Goal: Task Accomplishment & Management: Use online tool/utility

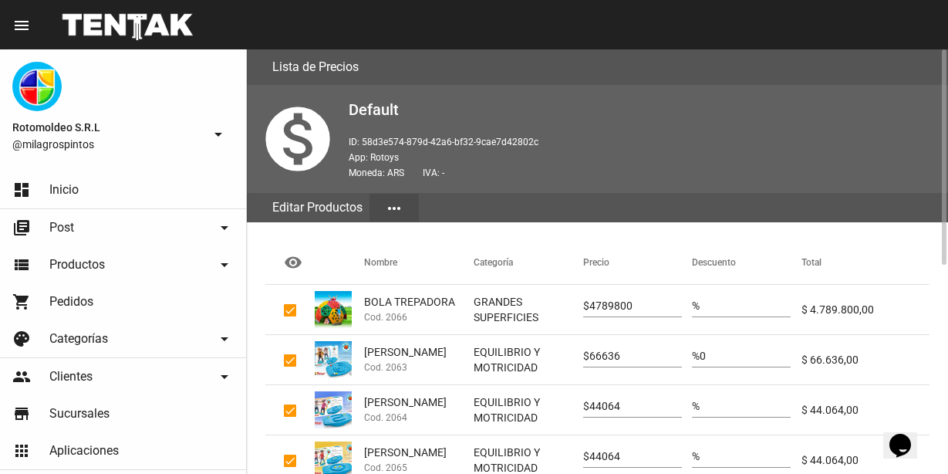
scroll to position [411, 0]
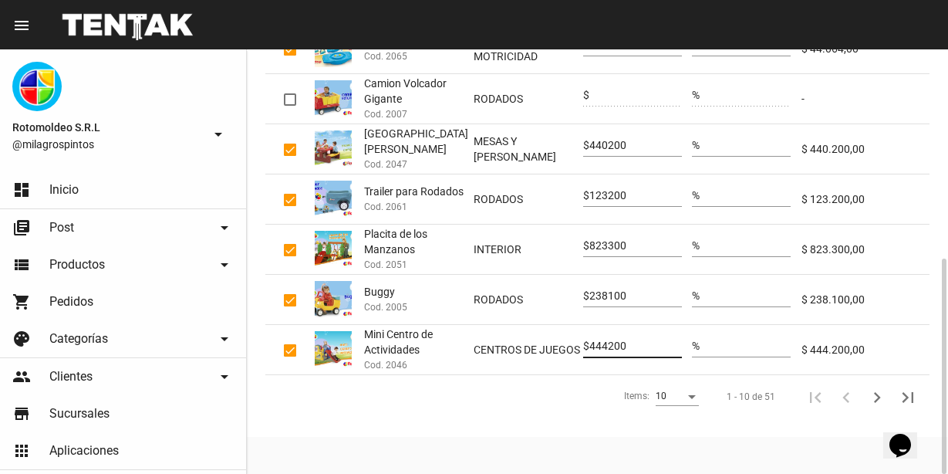
drag, startPoint x: 640, startPoint y: 346, endPoint x: 540, endPoint y: 336, distance: 100.0
click at [540, 336] on mat-row "Mini Centro de Actividades Cod. 2046 CENTROS DE JUEGOS $ 444200 % $ 444.200,00" at bounding box center [597, 350] width 664 height 50
type input "479736"
drag, startPoint x: 644, startPoint y: 293, endPoint x: 559, endPoint y: 296, distance: 84.1
click at [559, 296] on mat-row "Buggy Cod. 2005 RODADOS $ 238100 % $ 238.100,00" at bounding box center [597, 300] width 664 height 50
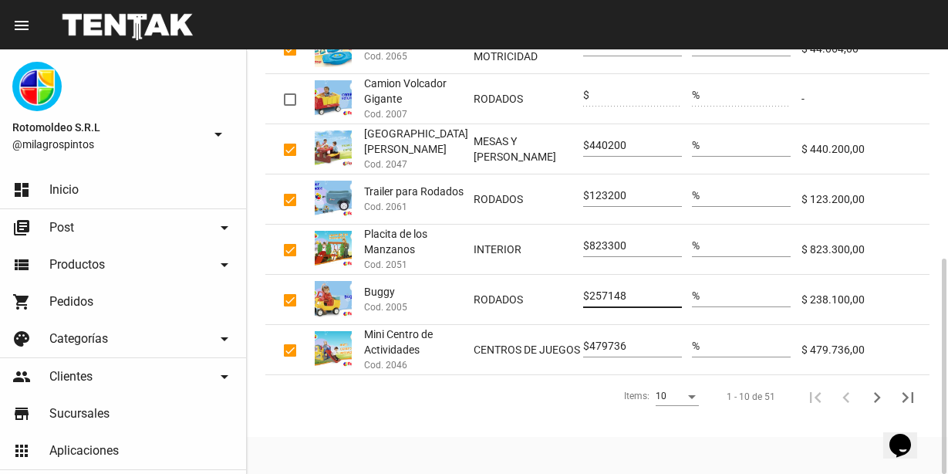
type input "257148"
drag, startPoint x: 639, startPoint y: 243, endPoint x: 552, endPoint y: 248, distance: 86.5
click at [552, 248] on mat-row "Placita de los Manzanos Cod. 2051 INTERIOR $ 823300 % $ 823.300,00" at bounding box center [597, 250] width 664 height 50
type input "889164"
drag, startPoint x: 635, startPoint y: 193, endPoint x: 559, endPoint y: 196, distance: 75.7
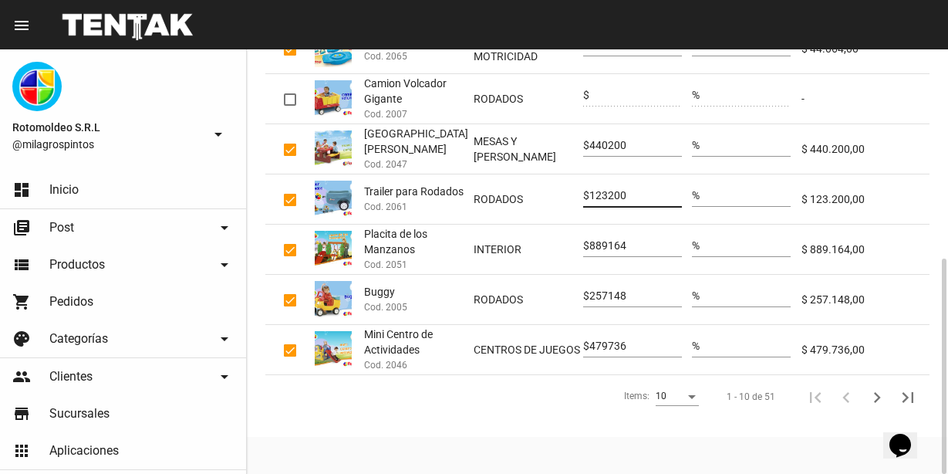
click at [559, 196] on mat-row "Trailer para Rodados Cod. 2061 RODADOS $ 123200 % $ 123.200,00" at bounding box center [597, 199] width 664 height 50
type input "133056"
drag, startPoint x: 644, startPoint y: 143, endPoint x: 527, endPoint y: 144, distance: 116.5
click at [527, 144] on mat-row "Mesa [PERSON_NAME] Cod. 2047 MESAS Y [PERSON_NAME] $ 440200 % $ 440.200,00" at bounding box center [597, 149] width 664 height 50
type input "475416"
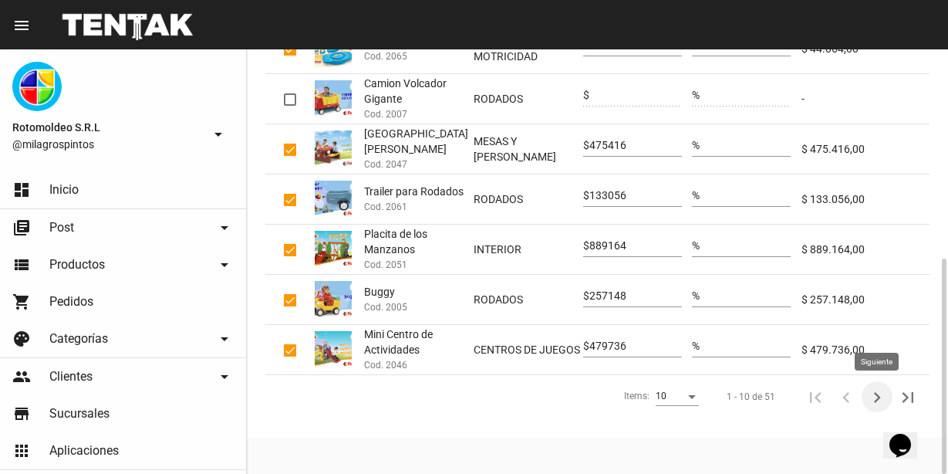
click at [877, 399] on icon "Siguiente" at bounding box center [877, 397] width 7 height 11
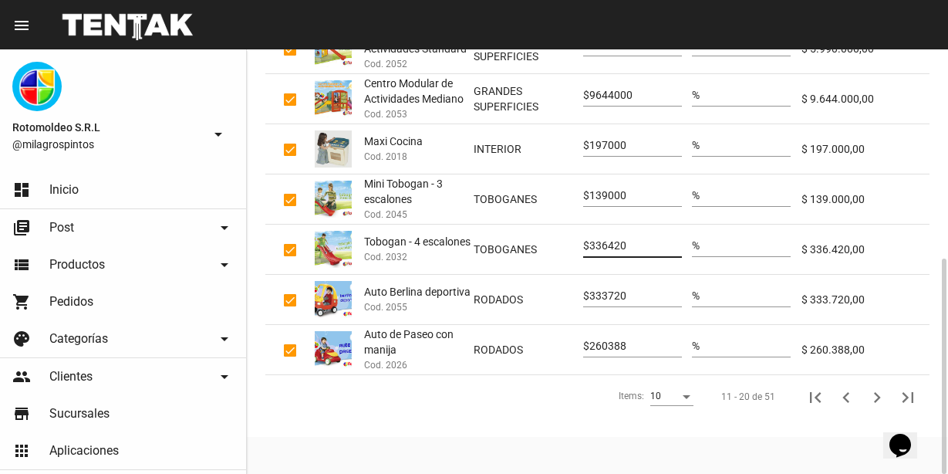
drag, startPoint x: 645, startPoint y: 245, endPoint x: 553, endPoint y: 241, distance: 91.9
click at [553, 241] on mat-row "Tobogan - 4 escalones Cod. 2032 TOBOGANES $ 336420 % $ 336.420,00" at bounding box center [597, 250] width 664 height 50
click at [652, 195] on input "139000" at bounding box center [636, 196] width 93 height 12
drag, startPoint x: 643, startPoint y: 191, endPoint x: 559, endPoint y: 186, distance: 83.5
click at [559, 186] on mat-row "Mini Tobogan - 3 escalones Cod. 2045 TOBOGANES $ 139000 % $ 139.000,00" at bounding box center [597, 199] width 664 height 50
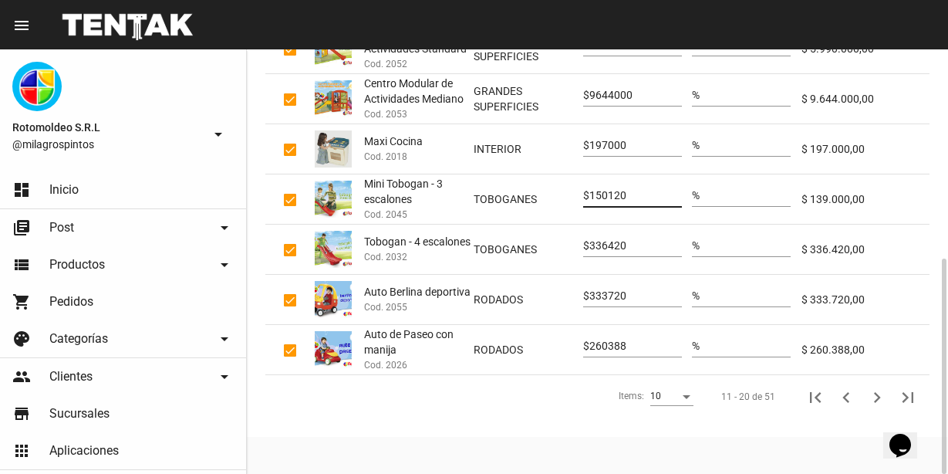
type input "150120"
drag, startPoint x: 638, startPoint y: 93, endPoint x: 576, endPoint y: 100, distance: 62.1
click at [576, 100] on mat-row "Centro Modular de Actividades Mediano Cod. 2053 GRANDES SUPERFICIES $ 9644000 %…" at bounding box center [597, 99] width 664 height 50
type input "10415520"
drag, startPoint x: 631, startPoint y: 140, endPoint x: 519, endPoint y: 150, distance: 112.3
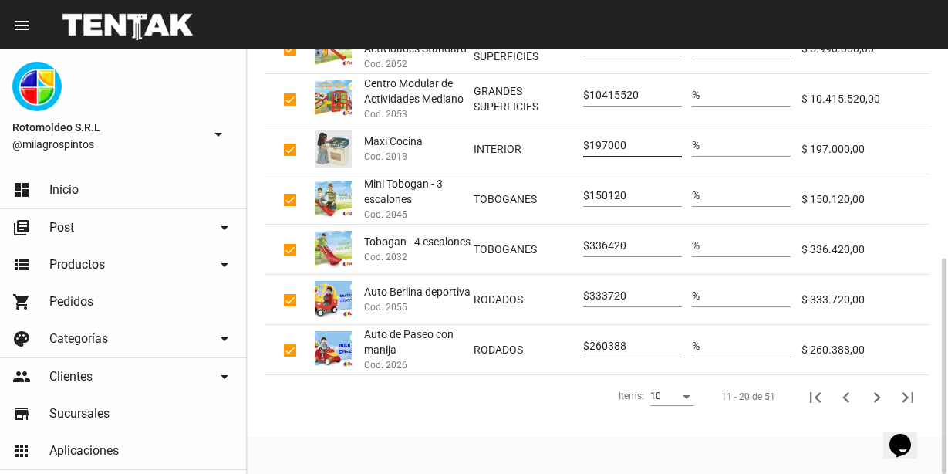
click at [519, 150] on mat-row "Maxi Cocina Cod. 2018 INTERIOR $ 197000 % $ 197.000,00" at bounding box center [597, 149] width 664 height 50
type input "212760"
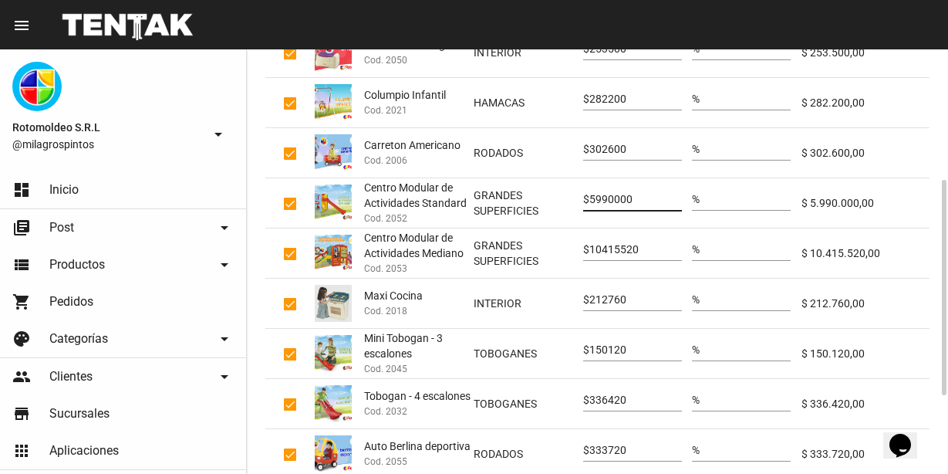
drag, startPoint x: 647, startPoint y: 202, endPoint x: 570, endPoint y: 202, distance: 76.4
click at [570, 202] on mat-row "Centro Modular de Actividades Standard Cod. 2052 GRANDES SUPERFICIES $ 5990000 …" at bounding box center [597, 203] width 664 height 50
type input "6469200"
drag, startPoint x: 634, startPoint y: 147, endPoint x: 535, endPoint y: 149, distance: 99.5
click at [535, 149] on mat-row "Carreton Americano Cod. 2006 RODADOS $ 302600 % $ 302.600,00" at bounding box center [597, 153] width 664 height 50
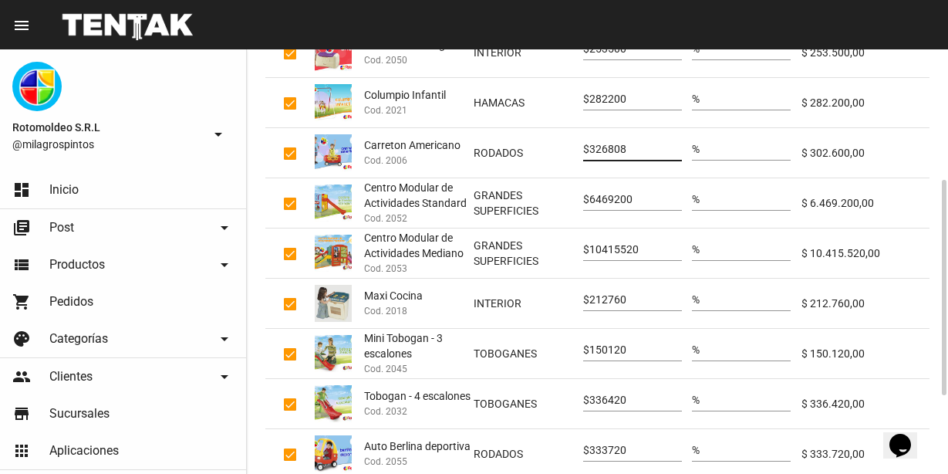
type input "326808"
drag, startPoint x: 633, startPoint y: 96, endPoint x: 559, endPoint y: 89, distance: 74.5
click at [559, 89] on mat-row "Columpio Infantil Cod. 2021 HAMACAS $ 282200 % $ 282.200,00" at bounding box center [597, 103] width 664 height 50
type input "304776"
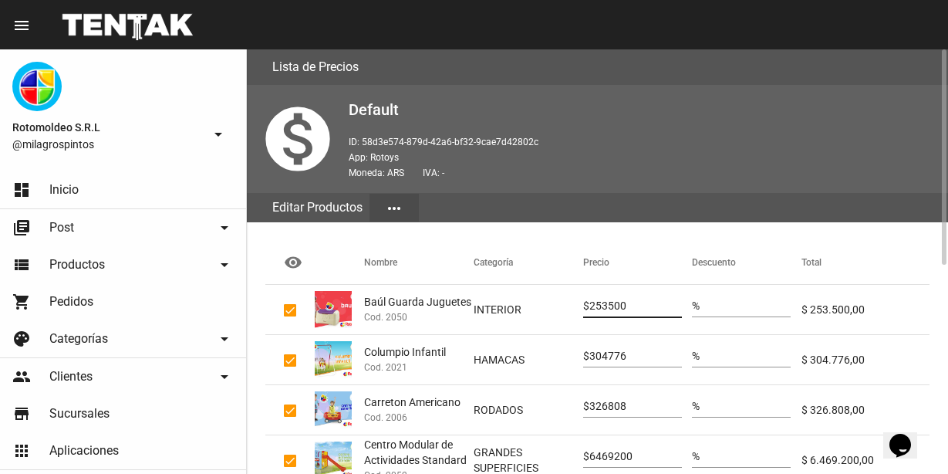
drag, startPoint x: 637, startPoint y: 309, endPoint x: 575, endPoint y: 299, distance: 62.5
click at [575, 299] on mat-row "Baúl Guarda Juguetes Cod. 2050 INTERIOR $ 253500 % $ 253.500,00" at bounding box center [597, 310] width 664 height 50
type input "273780"
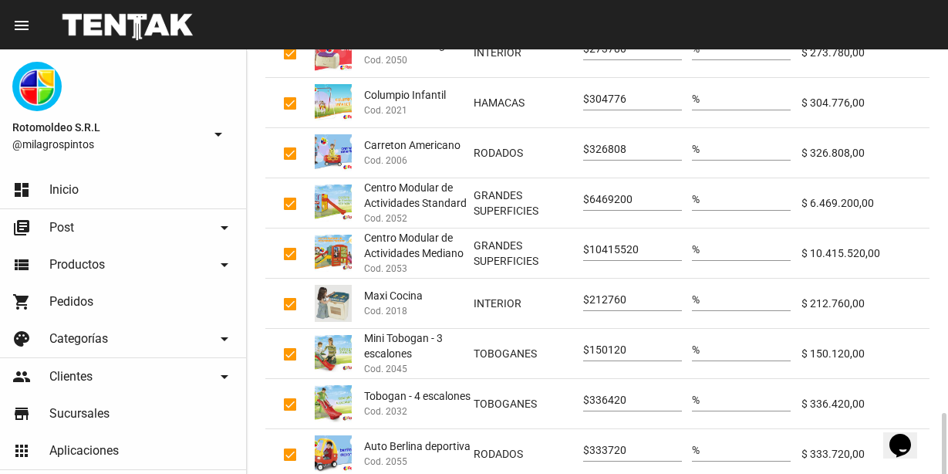
scroll to position [411, 0]
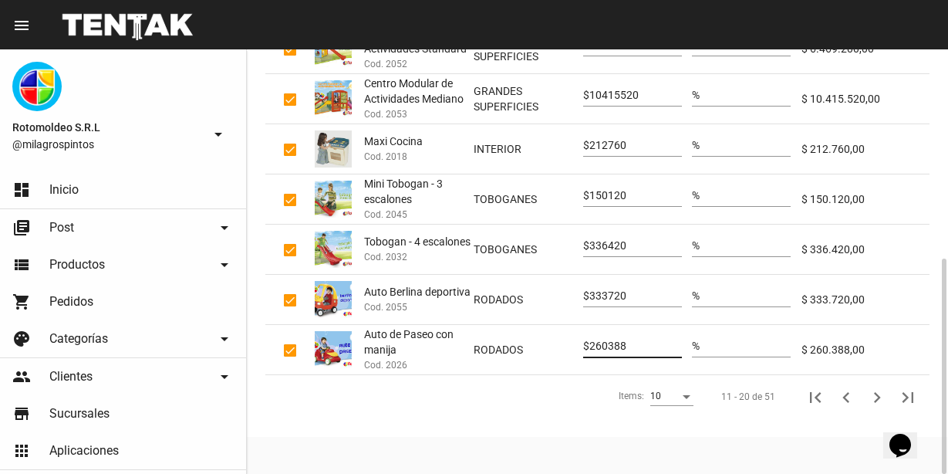
drag, startPoint x: 640, startPoint y: 348, endPoint x: 569, endPoint y: 340, distance: 71.4
click at [569, 340] on mat-row "Auto de Paseo con manija Cod. 2026 RODADOS $ 260388 % $ 260.388,00" at bounding box center [597, 350] width 664 height 50
click at [874, 396] on icon "Siguiente" at bounding box center [878, 398] width 22 height 22
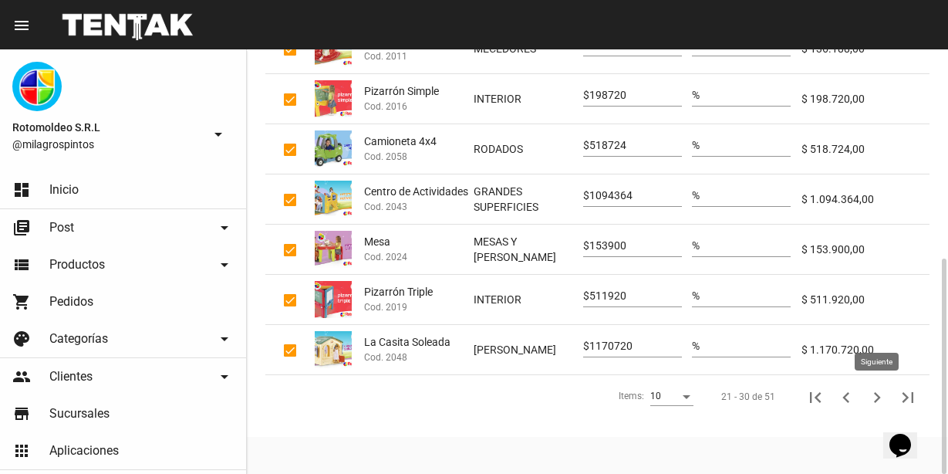
click at [877, 389] on icon "Siguiente" at bounding box center [878, 398] width 22 height 22
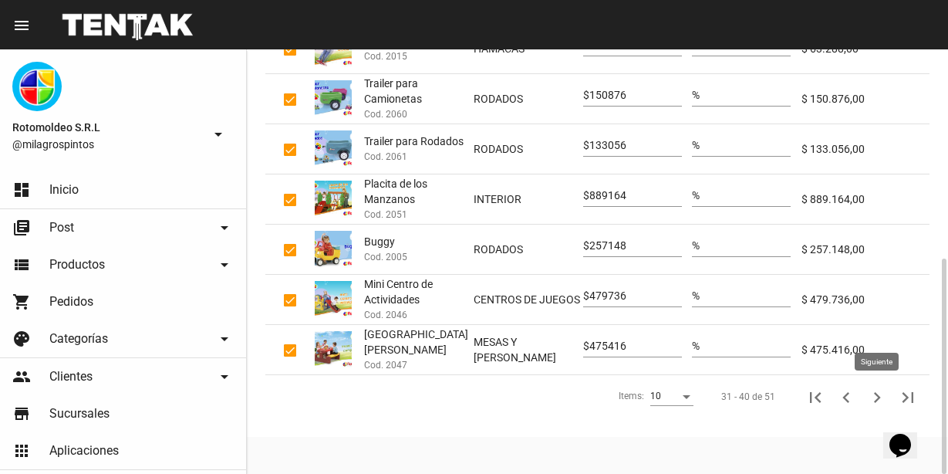
click at [873, 397] on icon "Siguiente" at bounding box center [878, 398] width 22 height 22
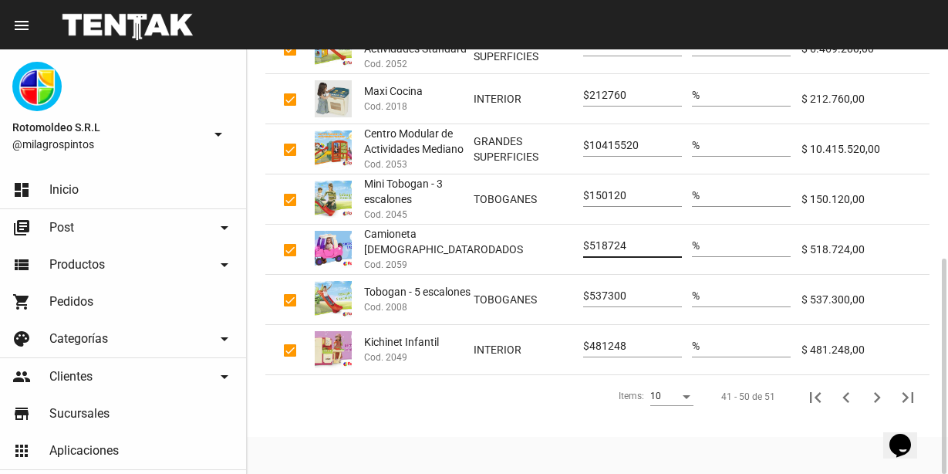
drag, startPoint x: 637, startPoint y: 243, endPoint x: 560, endPoint y: 241, distance: 77.2
click at [560, 241] on mat-row "Camioneta [DEMOGRAPHIC_DATA] Cod. 2059 RODADOS $ 518724 % $ 518.724,00" at bounding box center [597, 250] width 664 height 50
click at [872, 394] on icon "Siguiente" at bounding box center [878, 398] width 22 height 22
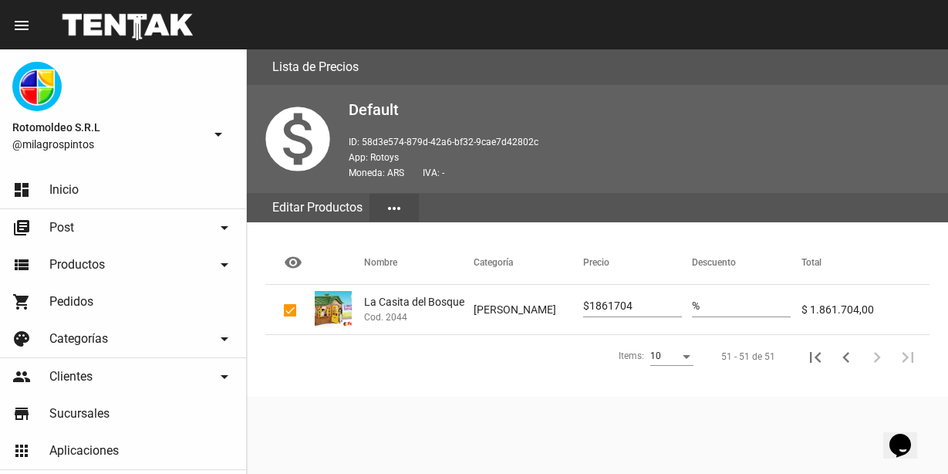
scroll to position [0, 0]
